Goal: Task Accomplishment & Management: Manage account settings

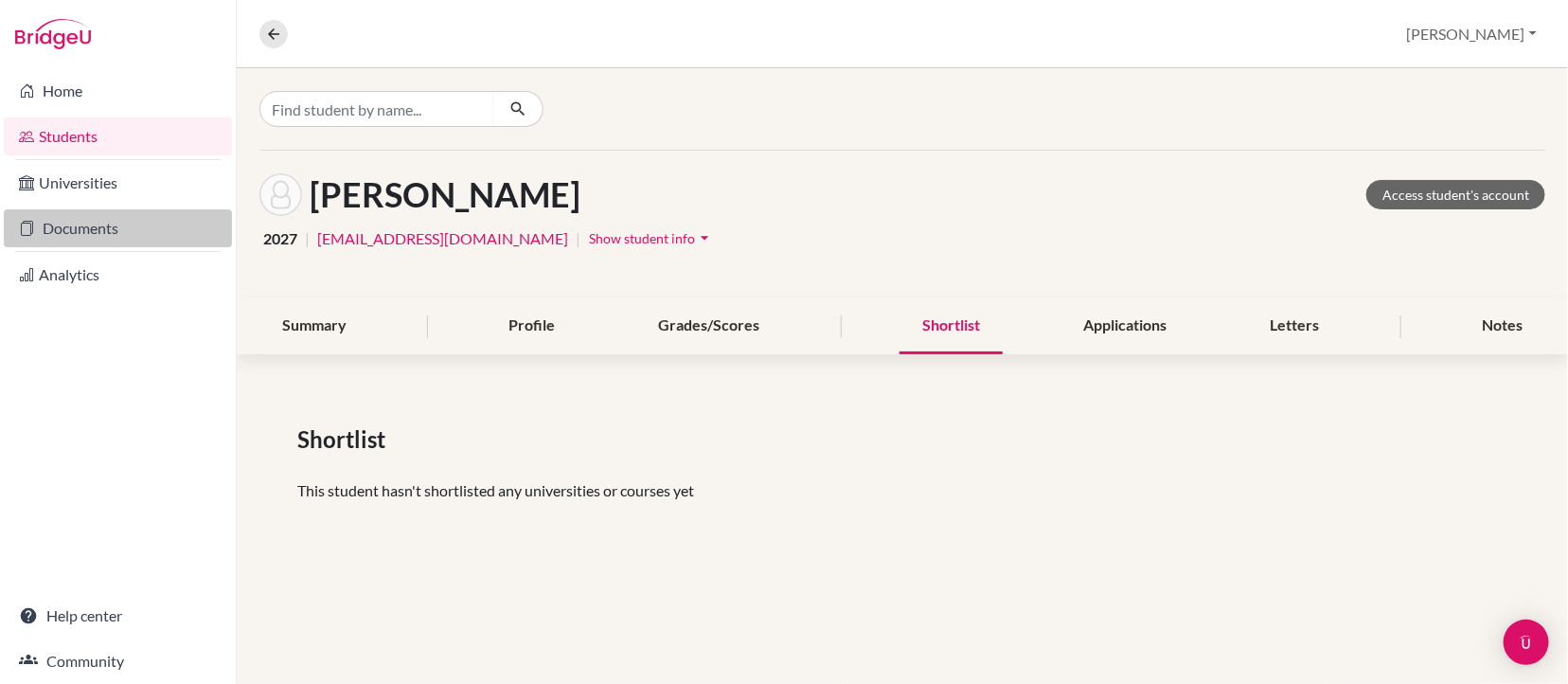
click at [103, 235] on link "Documents" at bounding box center [118, 227] width 228 height 38
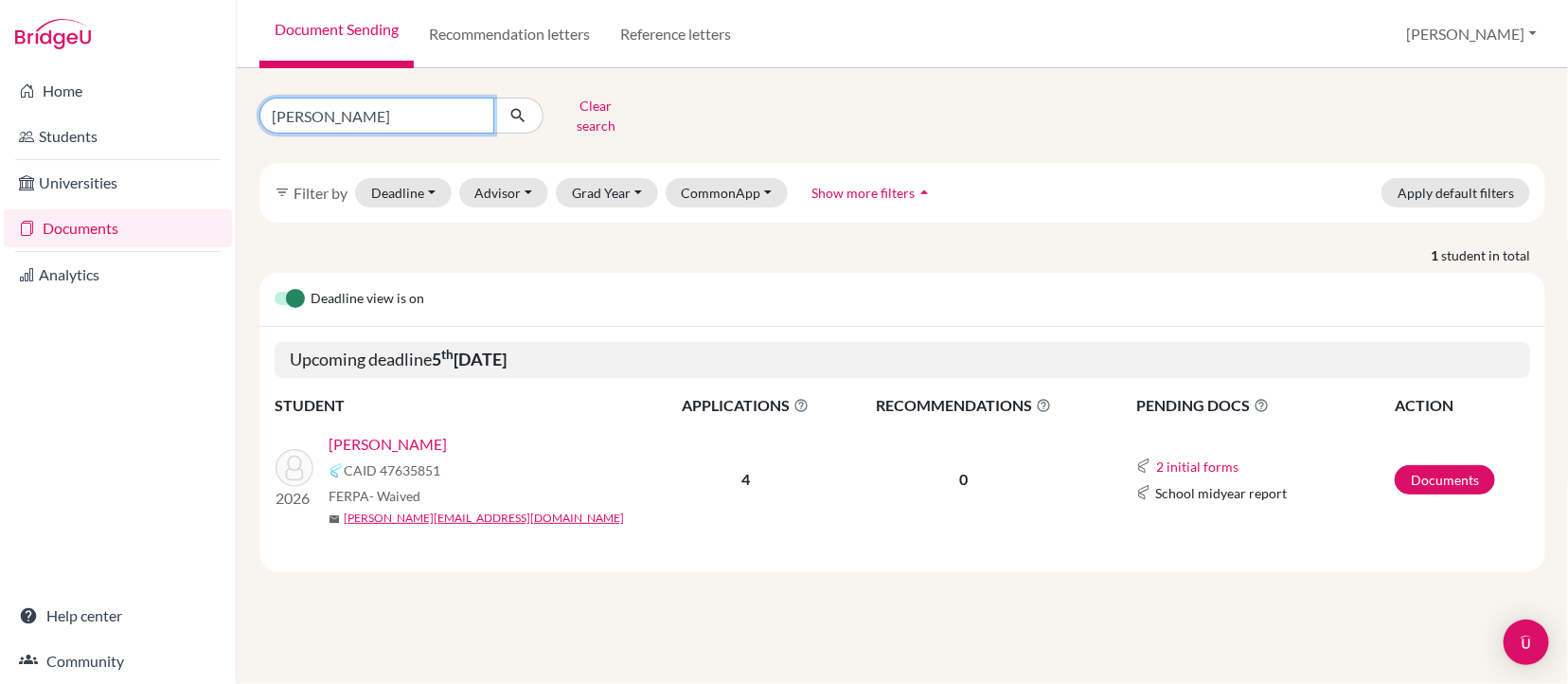
click at [333, 115] on input "[PERSON_NAME]" at bounding box center [376, 115] width 235 height 36
type input "s"
type input "[PERSON_NAME]"
click at [518, 108] on button "submit" at bounding box center [518, 115] width 50 height 36
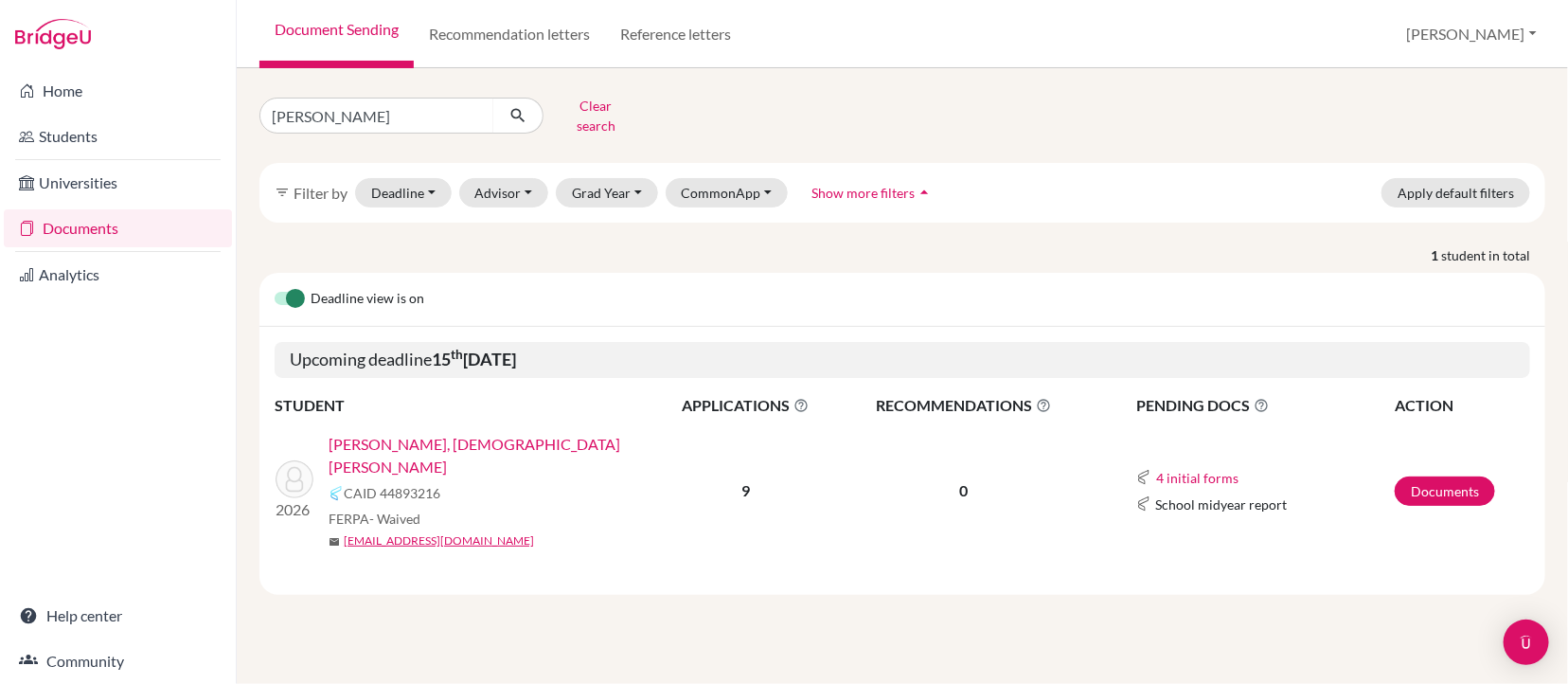
click at [509, 432] on link "[PERSON_NAME], [DEMOGRAPHIC_DATA][PERSON_NAME]" at bounding box center [497, 455] width 338 height 45
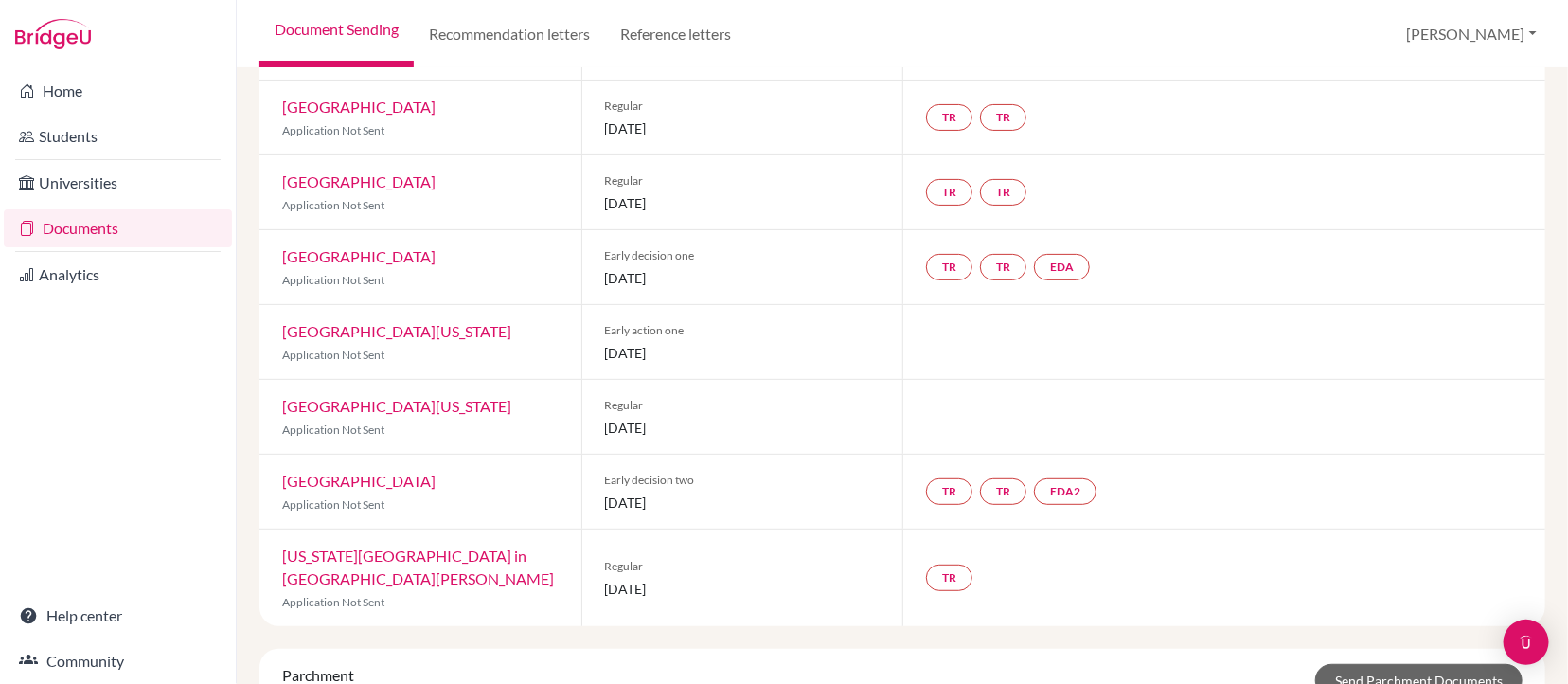
scroll to position [224, 0]
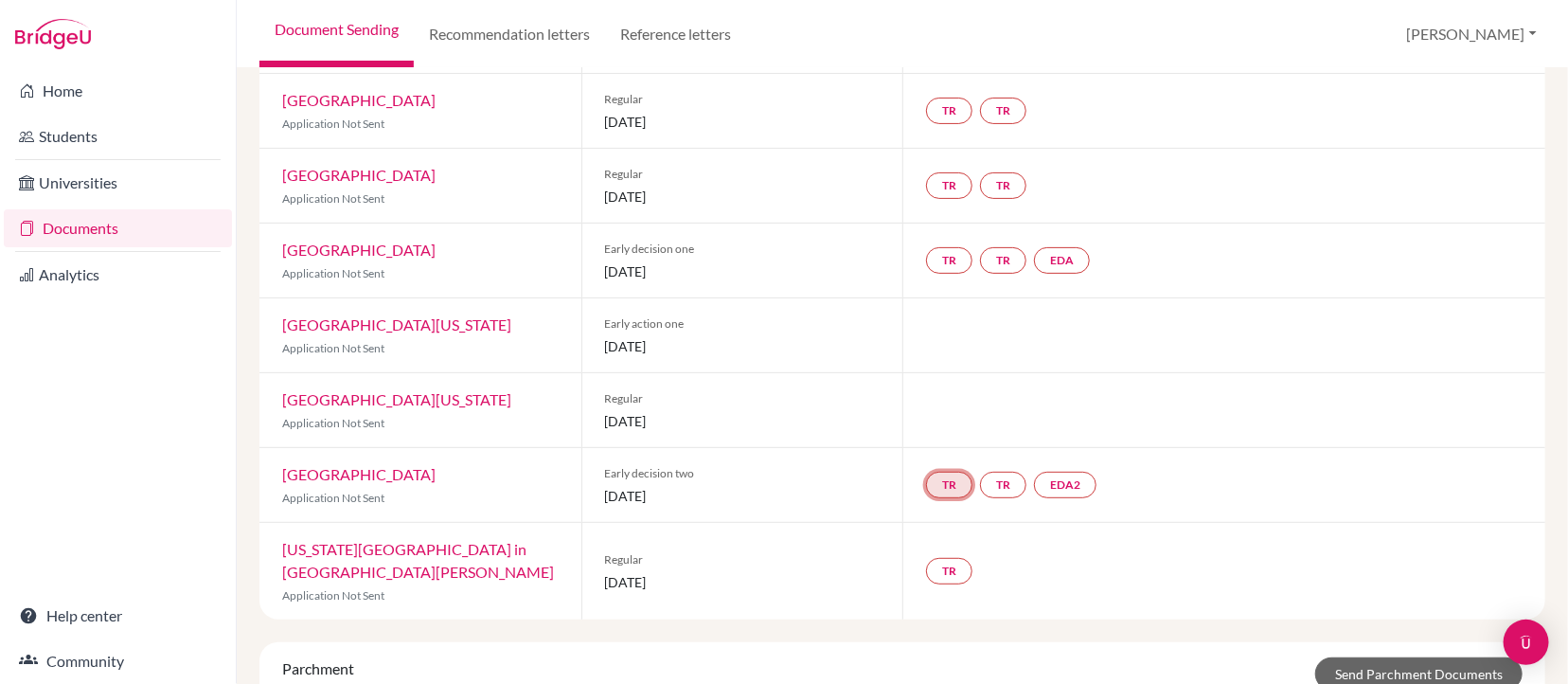
click at [942, 482] on link "TR" at bounding box center [949, 484] width 46 height 26
click at [1011, 484] on link "TR" at bounding box center [1003, 484] width 46 height 26
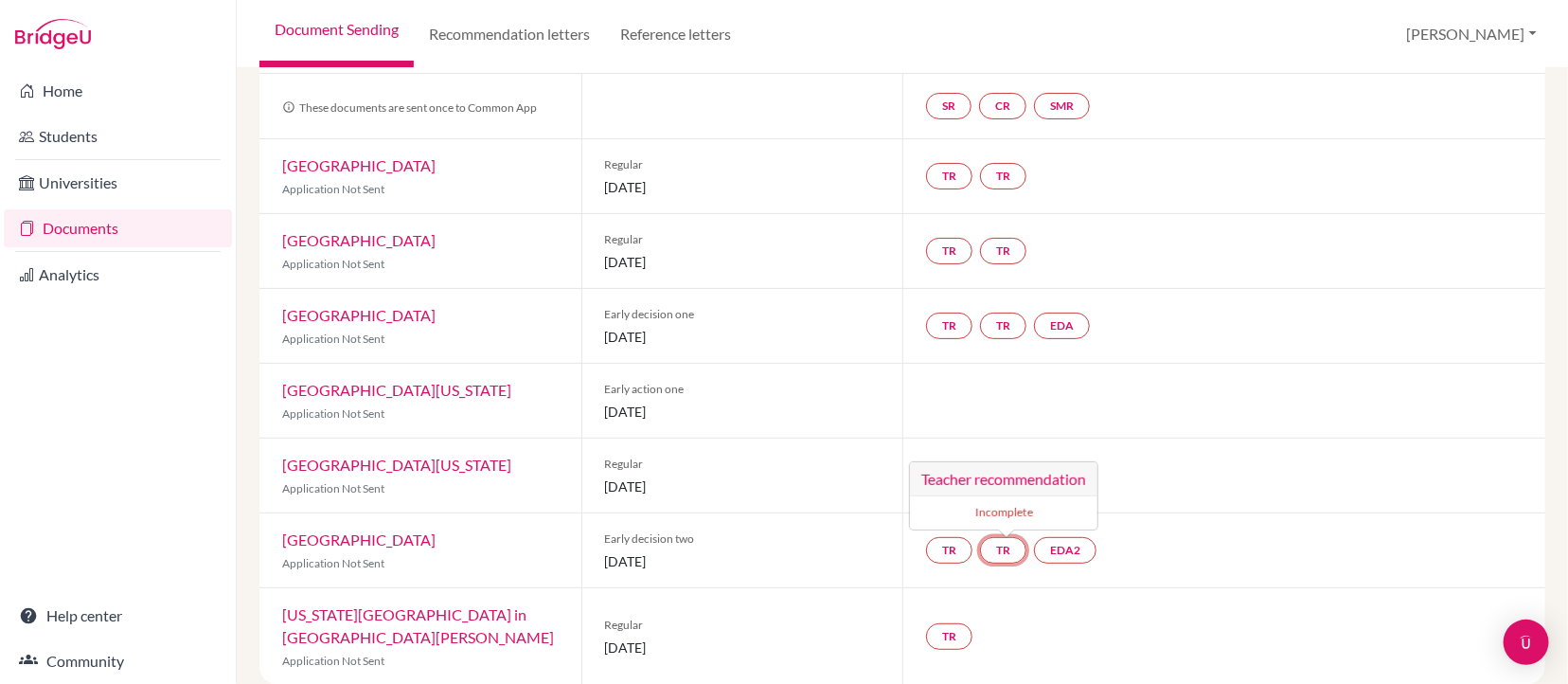
scroll to position [158, 0]
click at [1074, 324] on link "EDA" at bounding box center [1062, 326] width 56 height 26
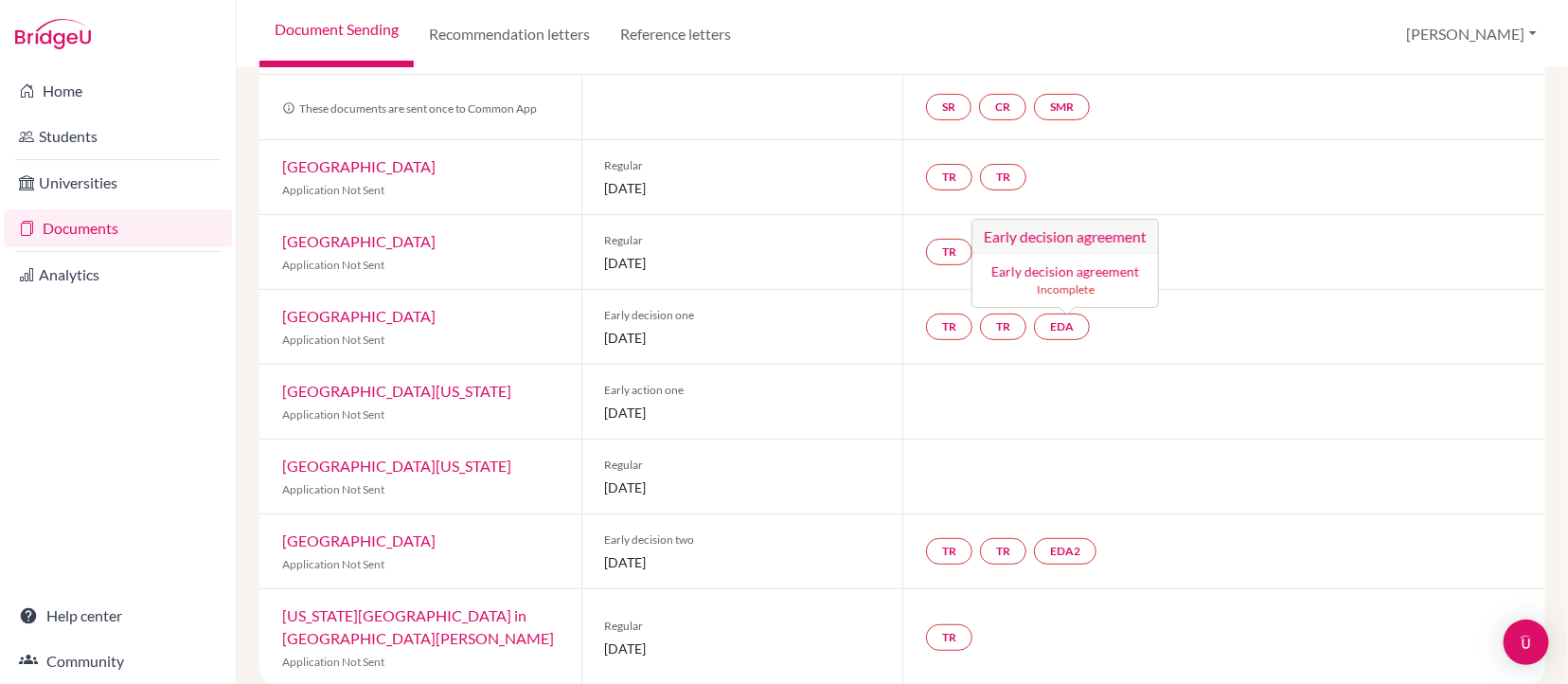
click at [1209, 336] on div "TR TR EDA Early decision agreement Early decision agreement Incomplete" at bounding box center [1224, 327] width 643 height 74
click at [1074, 546] on link "EDA2" at bounding box center [1065, 550] width 63 height 26
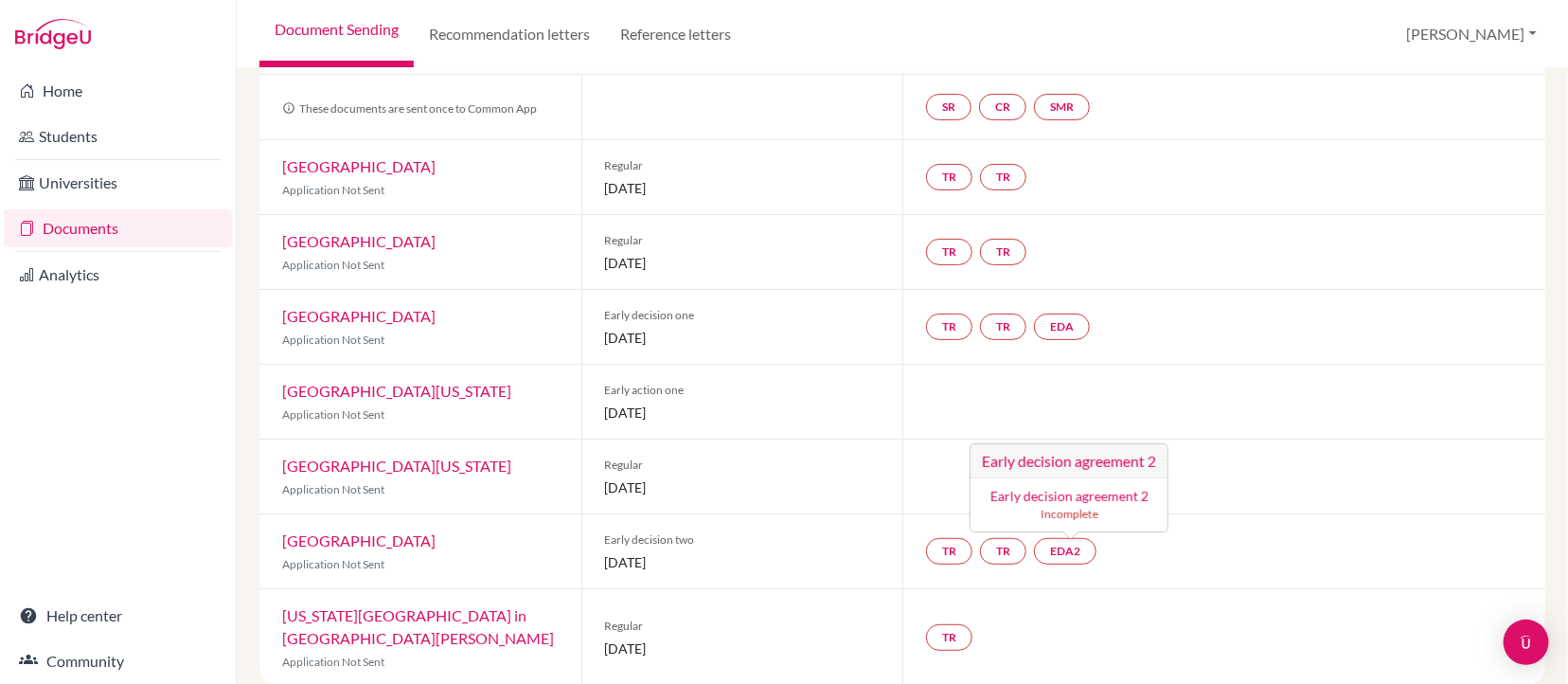
click at [1227, 470] on div at bounding box center [1224, 476] width 643 height 74
click at [1068, 323] on link "EDA" at bounding box center [1062, 326] width 56 height 26
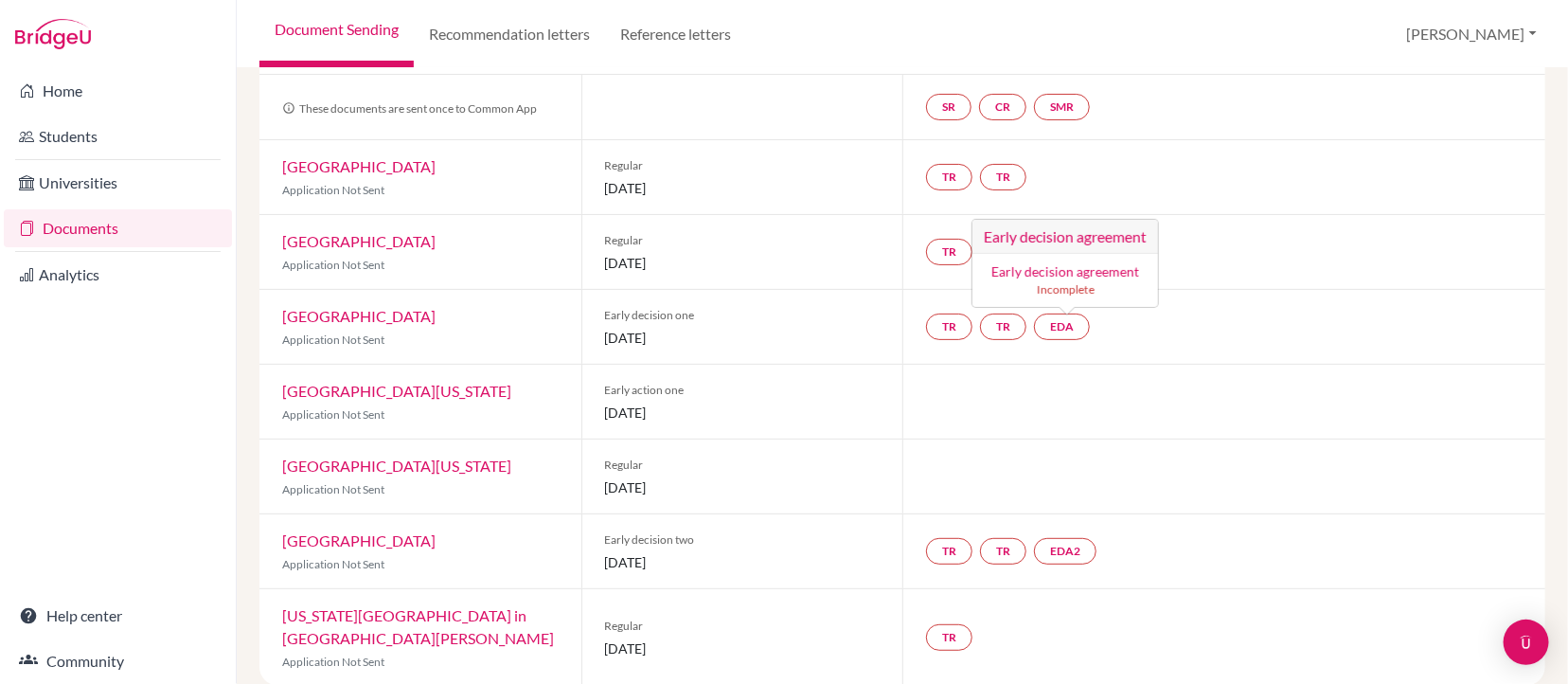
click at [1197, 325] on div "TR TR EDA Early decision agreement Early decision agreement Incomplete" at bounding box center [1224, 327] width 643 height 74
